Goal: Navigation & Orientation: Understand site structure

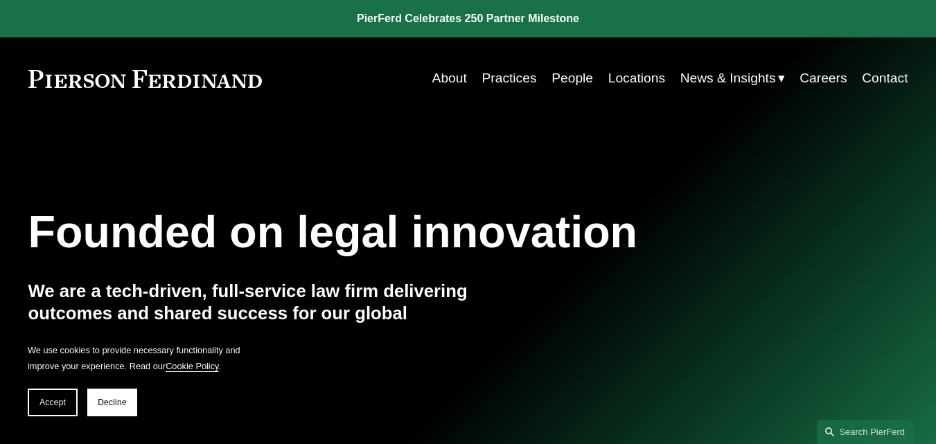
click at [493, 77] on link "Practices" at bounding box center [508, 78] width 55 height 26
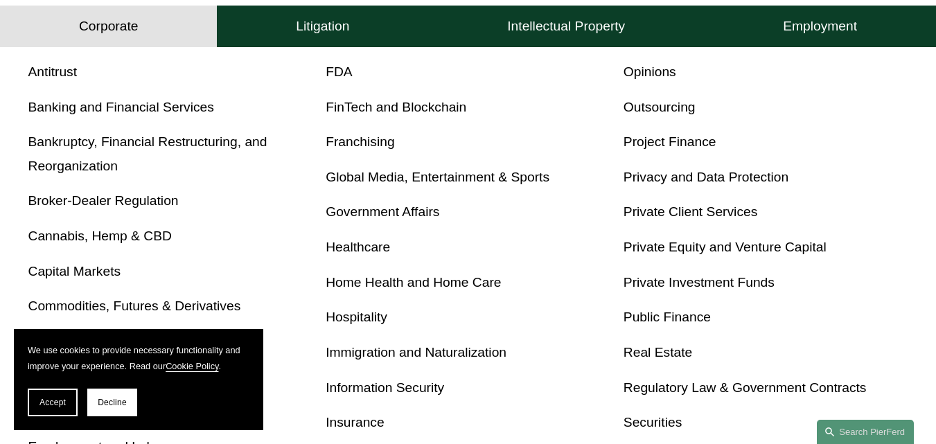
scroll to position [511, 0]
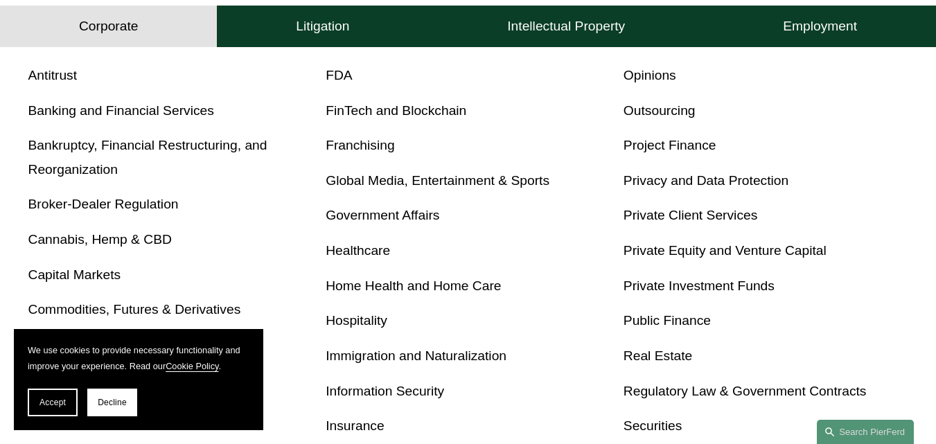
click at [884, 172] on div "Antitrust Banking and Financial Services Bankruptcy, Financial Restructuring, a…" at bounding box center [468, 339] width 880 height 550
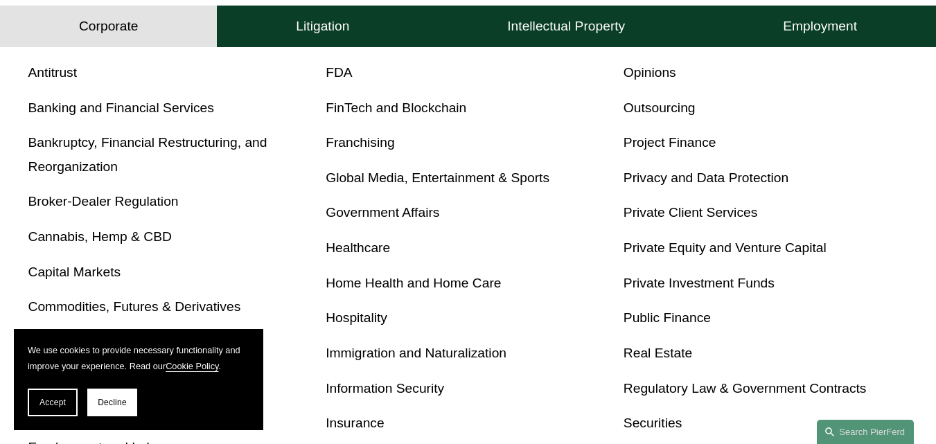
scroll to position [0, 0]
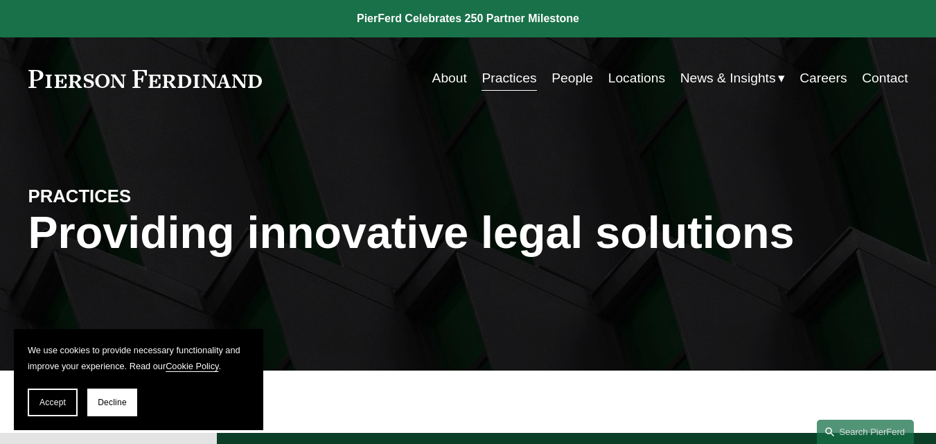
click at [638, 75] on link "Locations" at bounding box center [636, 78] width 57 height 26
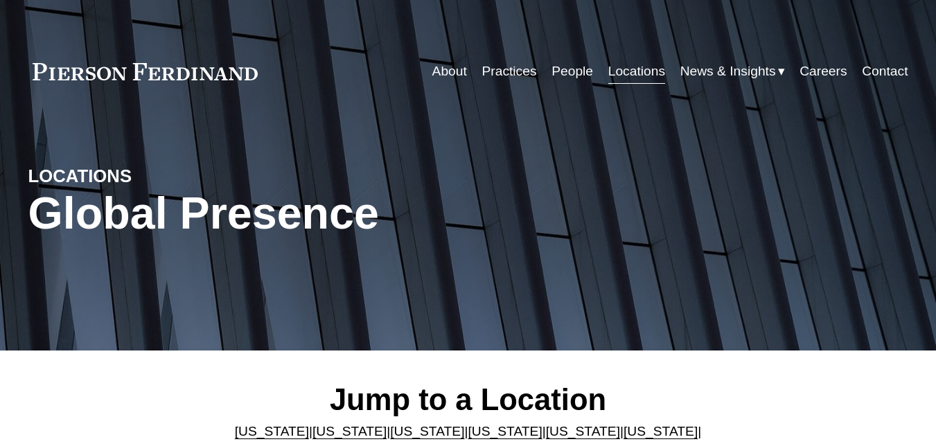
click at [436, 65] on link "About" at bounding box center [449, 71] width 35 height 26
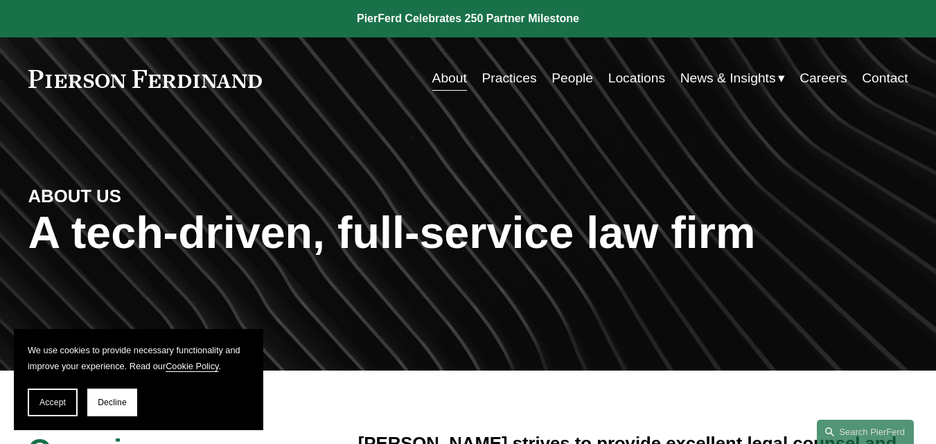
click at [887, 72] on link "Contact" at bounding box center [885, 78] width 46 height 26
